Goal: Transaction & Acquisition: Purchase product/service

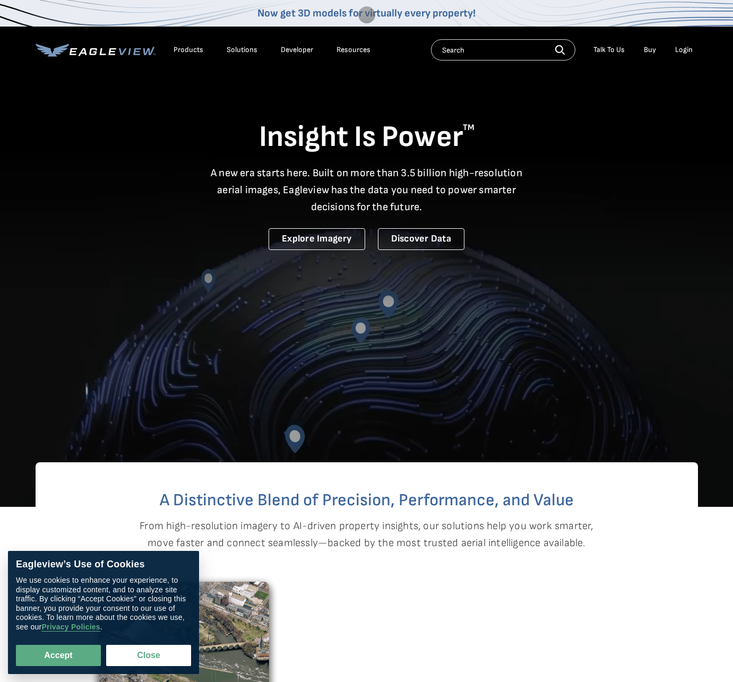
click at [687, 53] on div "Login" at bounding box center [684, 50] width 18 height 10
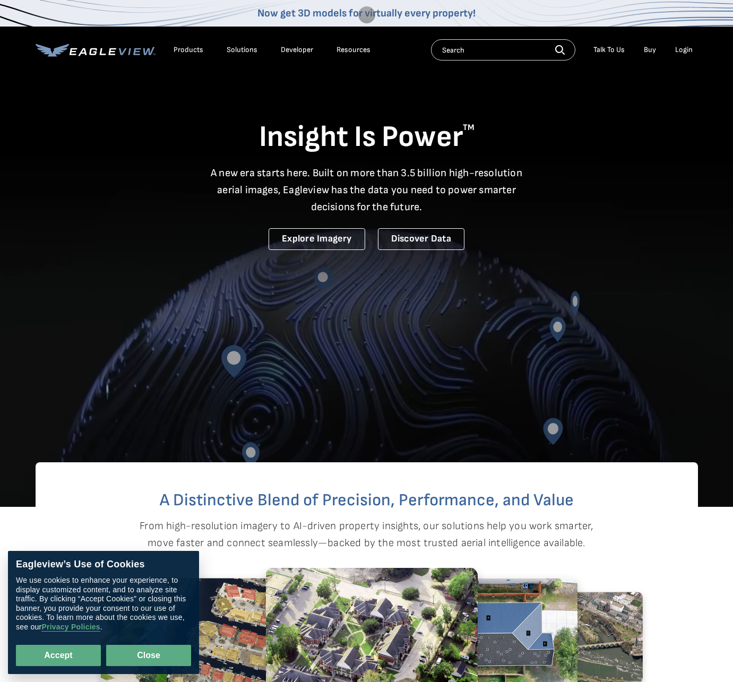
click at [159, 656] on button "Close" at bounding box center [148, 655] width 85 height 21
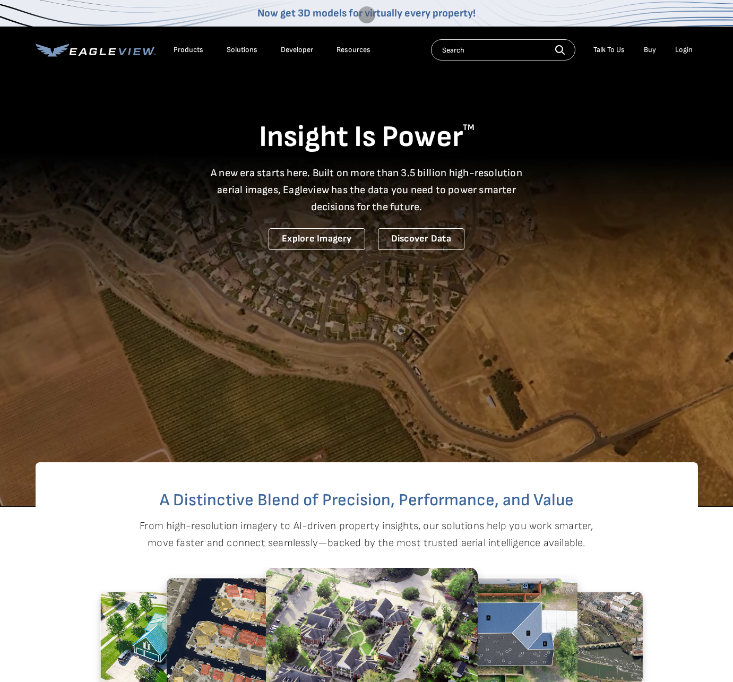
click at [688, 43] on li "Login" at bounding box center [683, 50] width 28 height 16
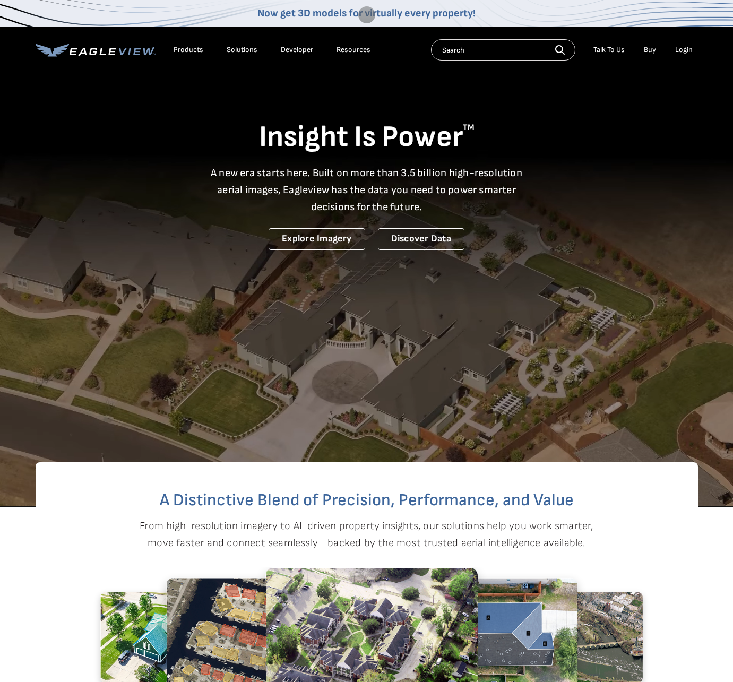
click at [689, 54] on div "Login" at bounding box center [684, 50] width 18 height 10
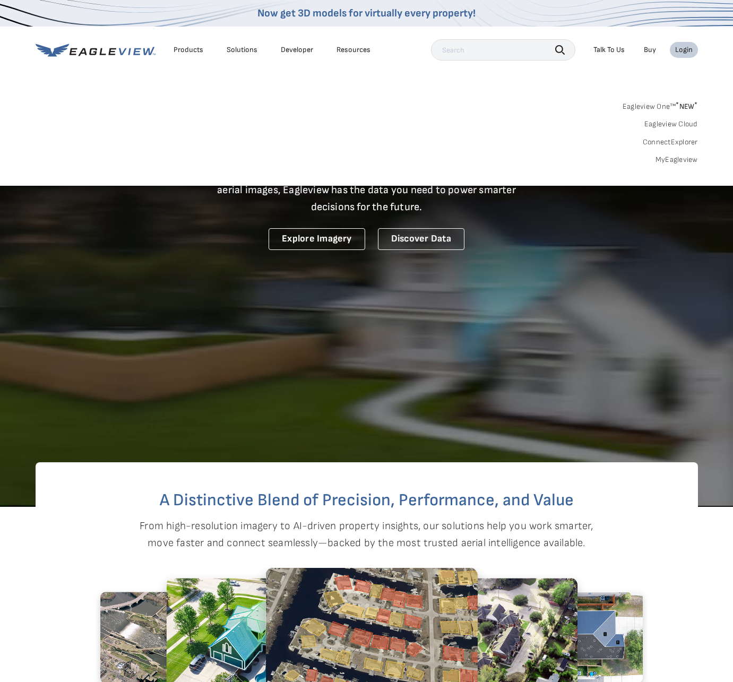
click at [661, 103] on link "Eagleview One™ * NEW *" at bounding box center [659, 105] width 75 height 12
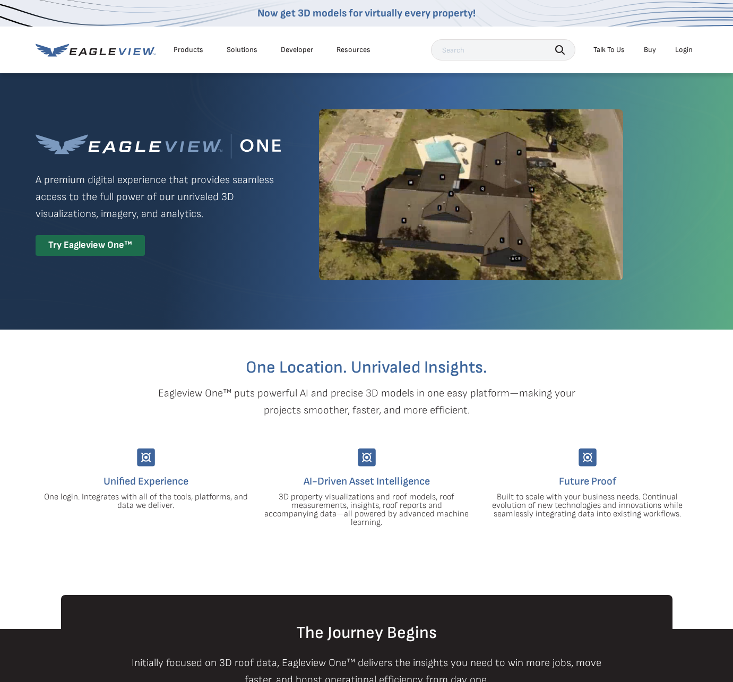
click at [684, 45] on div "Login" at bounding box center [684, 50] width 18 height 10
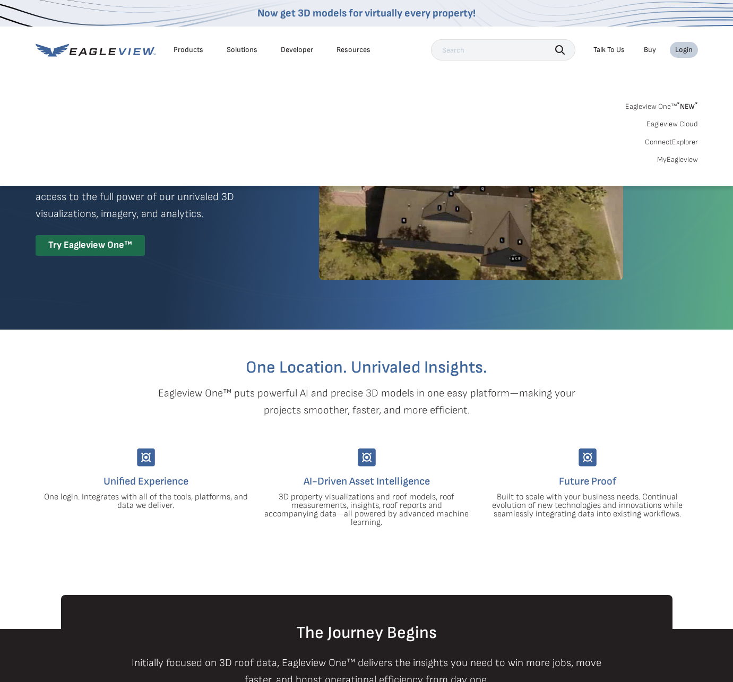
click at [674, 157] on link "MyEagleview" at bounding box center [677, 160] width 41 height 10
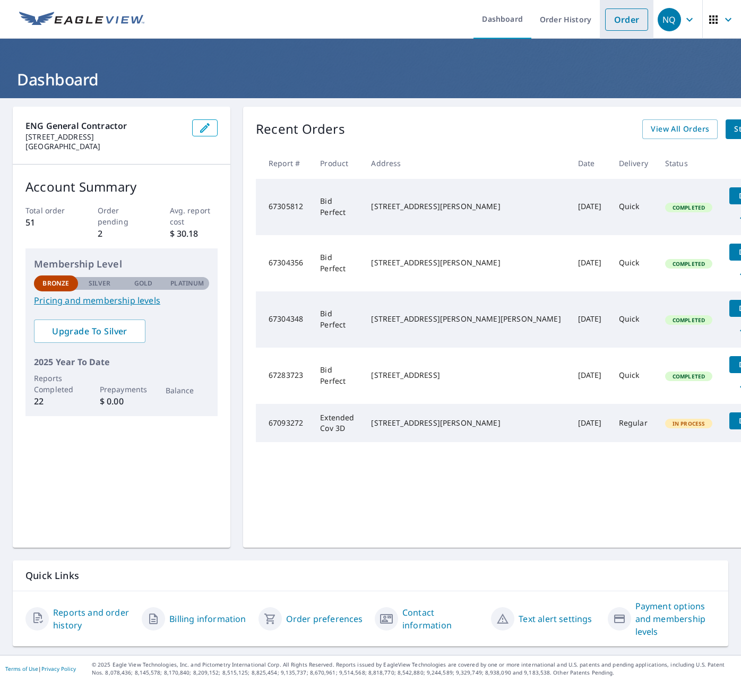
click at [605, 22] on link "Order" at bounding box center [626, 19] width 43 height 22
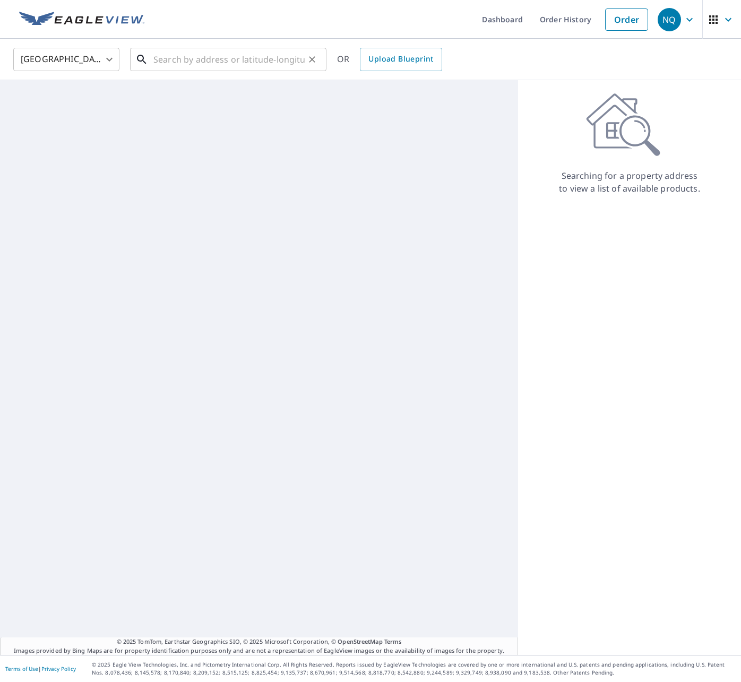
click at [158, 52] on input "text" at bounding box center [228, 60] width 151 height 30
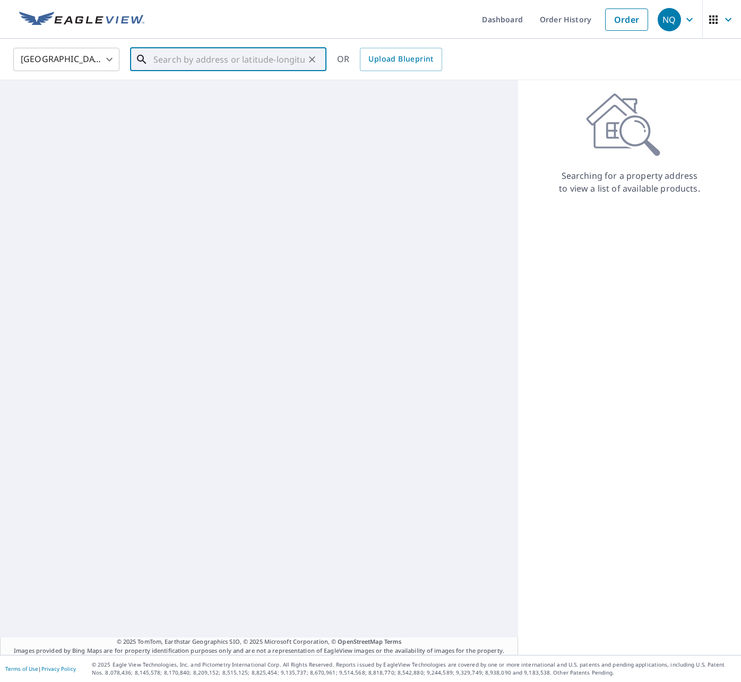
paste input "2406 Hannover Valley Court"
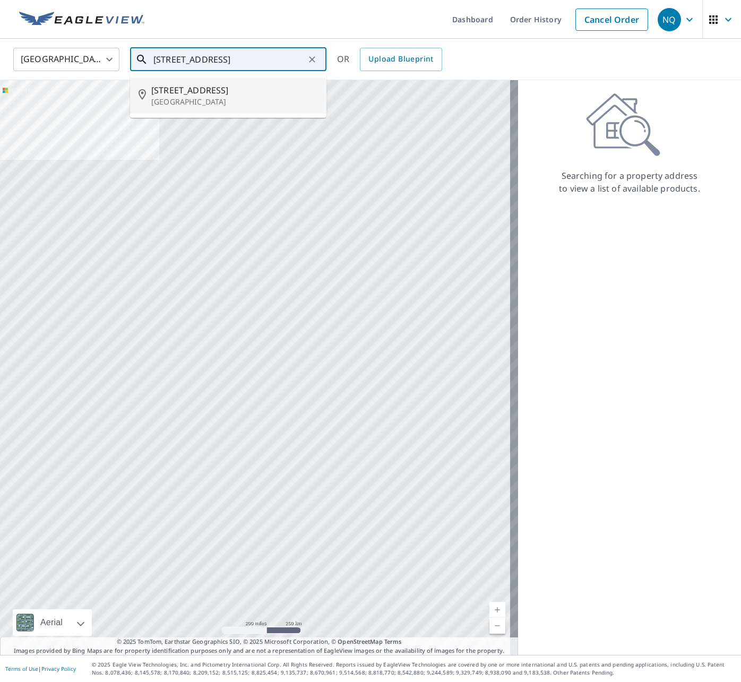
click at [208, 89] on span "2406 Hannover Valley Ct" at bounding box center [234, 90] width 167 height 13
type input "2406 Hannover Valley Ct Spring, TX 77388"
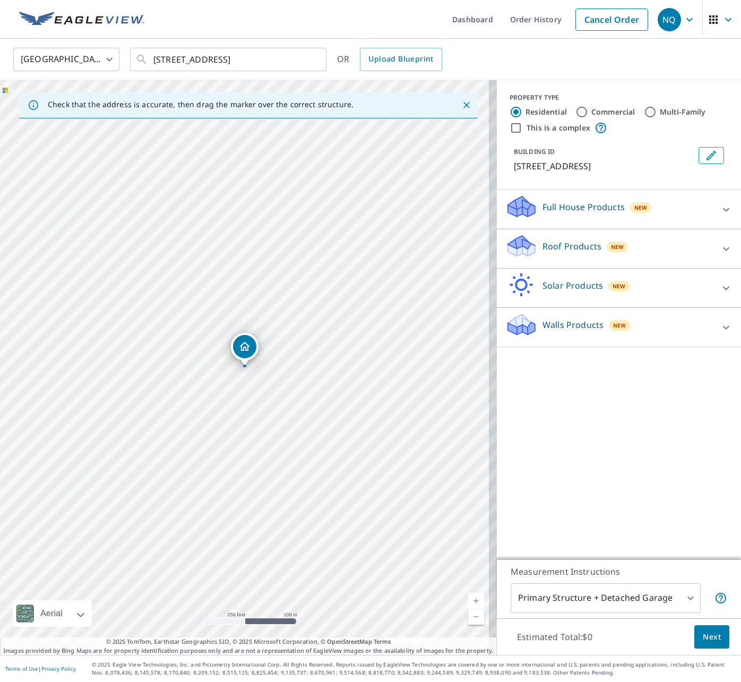
click at [611, 242] on span "New" at bounding box center [617, 246] width 13 height 8
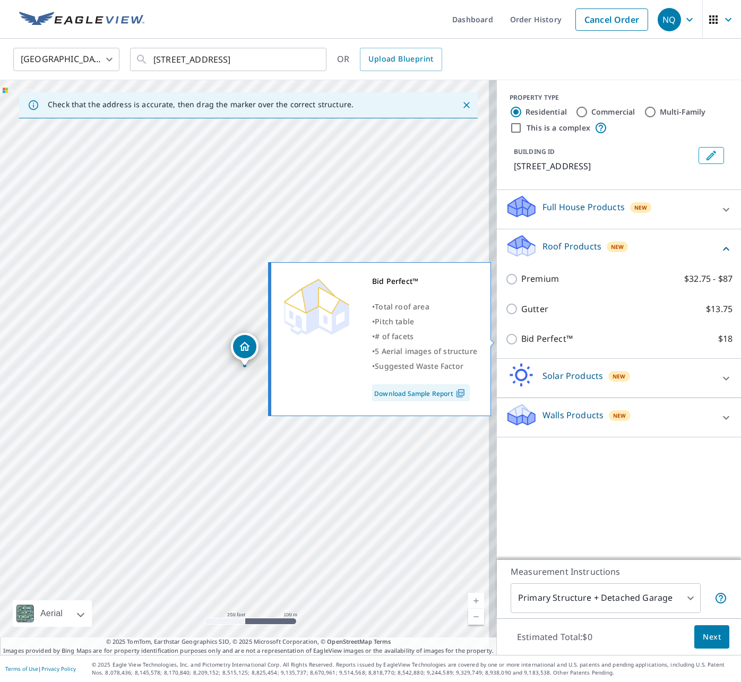
click at [530, 335] on p "Bid Perfect™" at bounding box center [546, 338] width 51 height 13
click at [521, 335] on input "Bid Perfect™ $18" at bounding box center [513, 339] width 16 height 13
checkbox input "true"
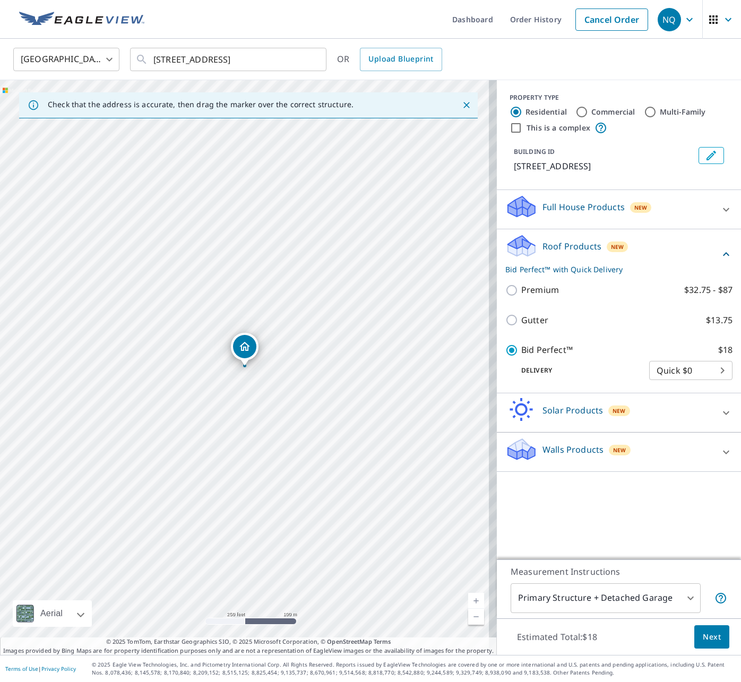
click at [716, 638] on button "Next" at bounding box center [711, 637] width 35 height 24
